Goal: Complete application form: Complete application form

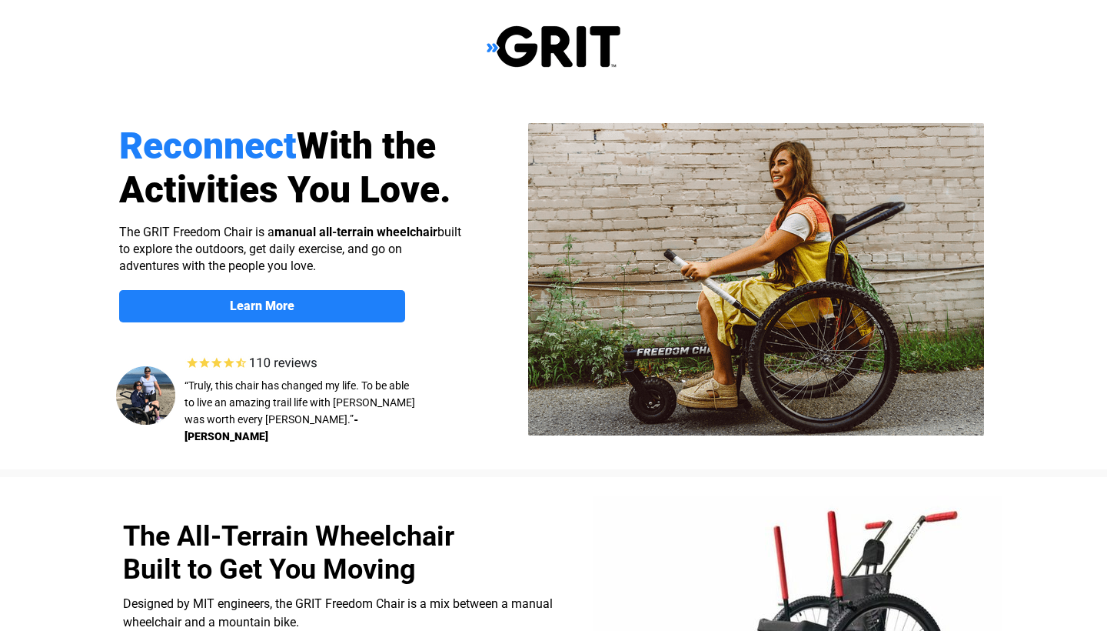
select select "US"
click at [266, 363] on img at bounding box center [256, 362] width 147 height 21
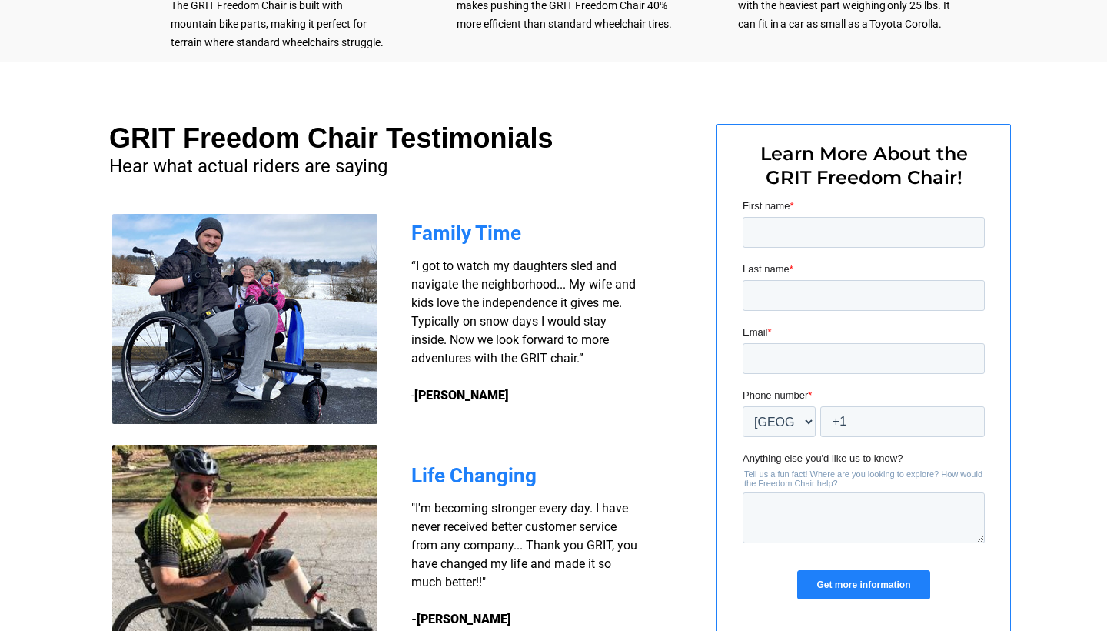
scroll to position [1060, 0]
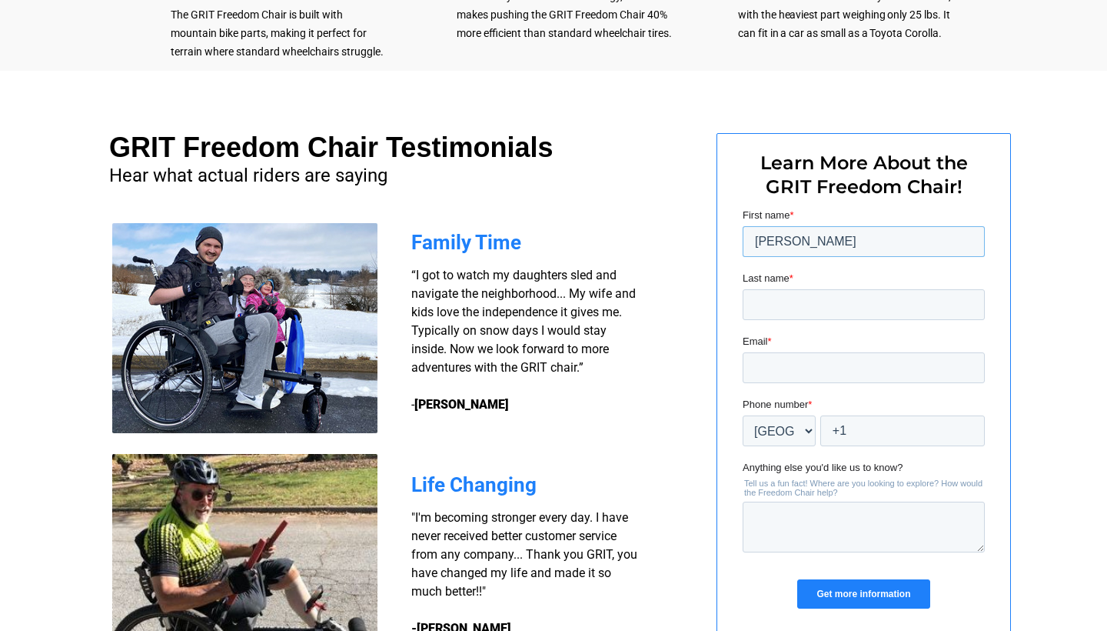
type input "[PERSON_NAME]"
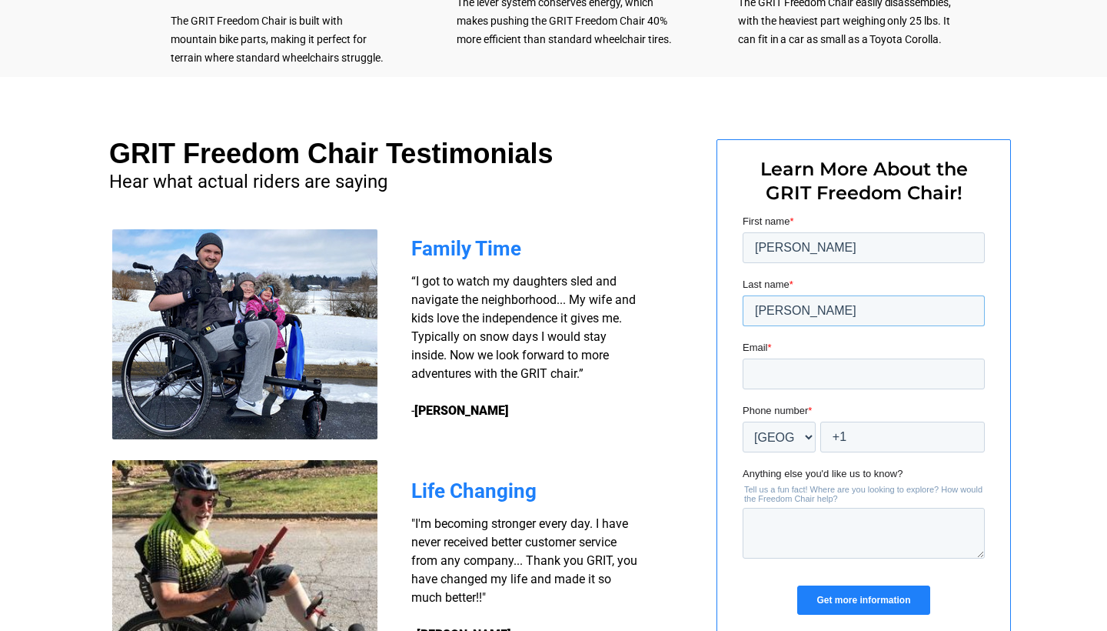
type input "[PERSON_NAME]"
type input "[EMAIL_ADDRESS][DOMAIN_NAME]"
type input "[PHONE_NUMBER]"
click at [1059, 455] on div at bounding box center [553, 396] width 1107 height 639
click at [881, 601] on input "Get more information" at bounding box center [863, 599] width 132 height 29
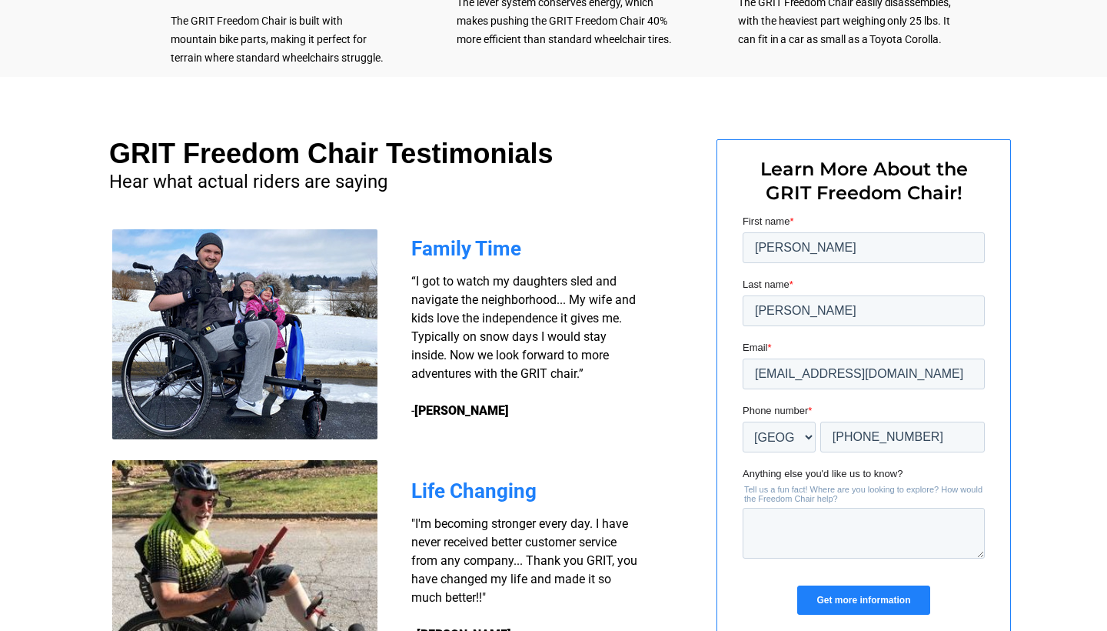
click at [859, 601] on input "Get more information" at bounding box center [863, 599] width 132 height 29
click at [841, 532] on textarea "Anything else you'd like us to know?" at bounding box center [864, 532] width 242 height 51
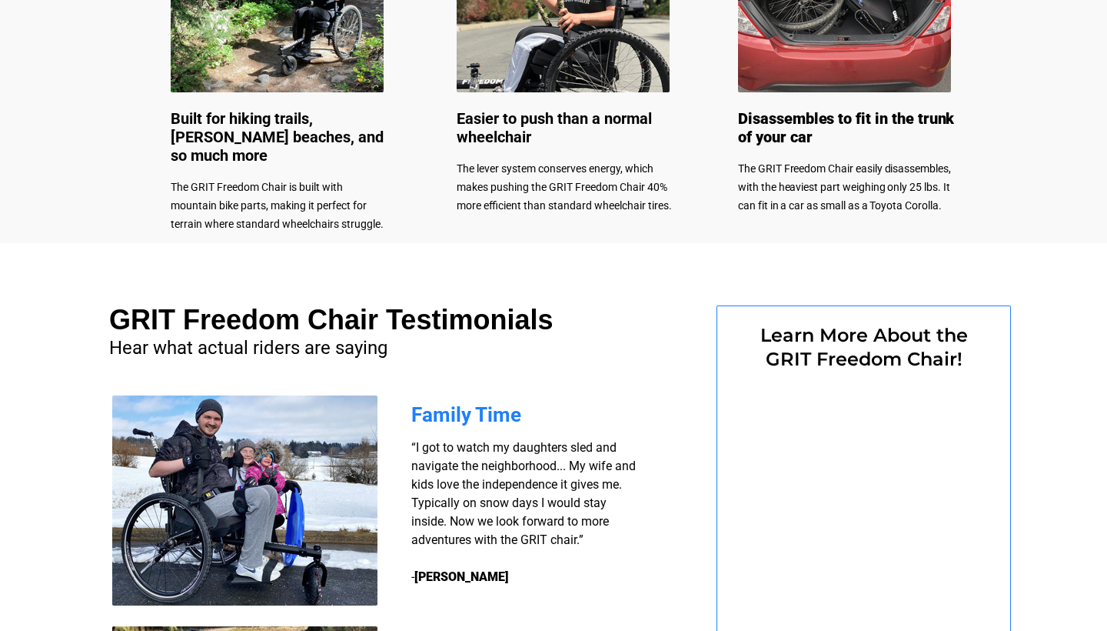
select select "US"
